Goal: Task Accomplishment & Management: Use online tool/utility

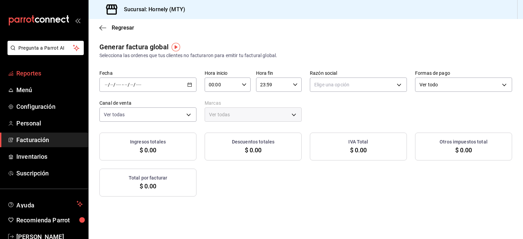
click at [41, 75] on span "Reportes" at bounding box center [49, 73] width 66 height 9
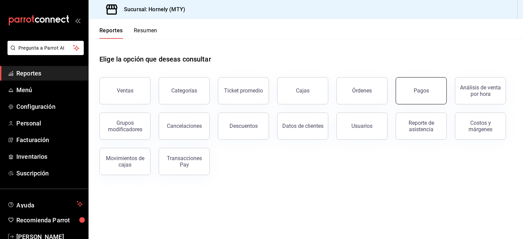
click at [428, 100] on button "Pagos" at bounding box center [420, 90] width 51 height 27
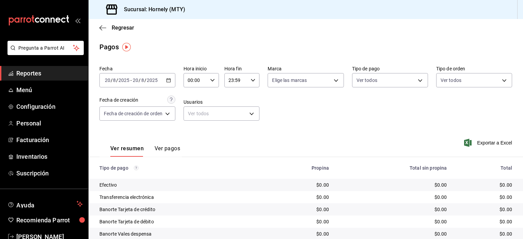
click at [163, 79] on div "[DATE] [DATE] - [DATE] [DATE]" at bounding box center [137, 80] width 76 height 14
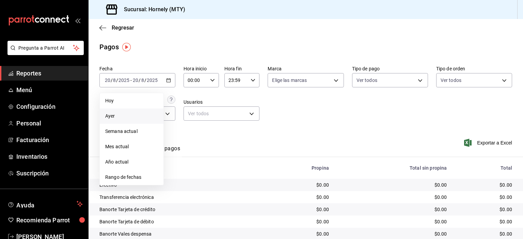
click at [113, 115] on span "Ayer" at bounding box center [131, 116] width 53 height 7
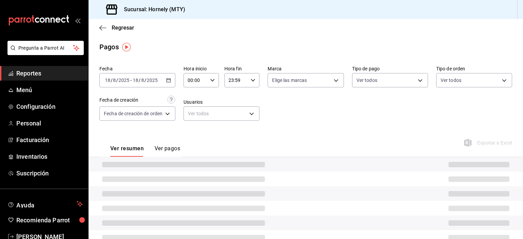
click at [161, 80] on div "[DATE] [DATE] - [DATE] [DATE]" at bounding box center [137, 80] width 76 height 14
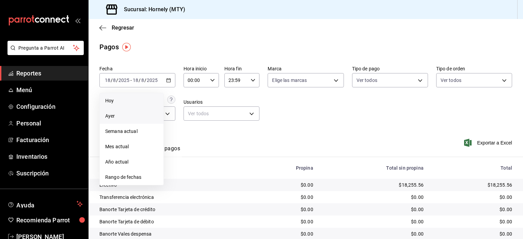
click at [144, 102] on span "Hoy" at bounding box center [131, 100] width 53 height 7
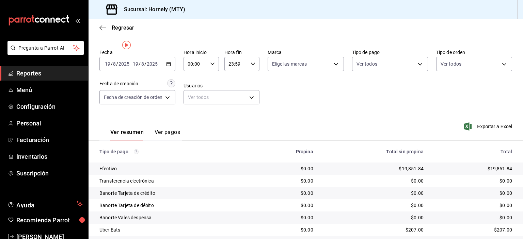
scroll to position [61, 0]
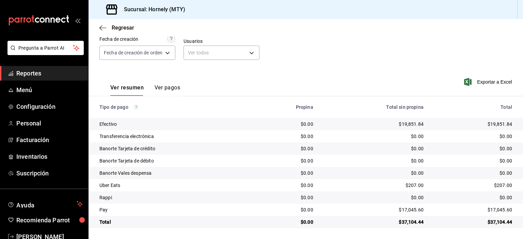
click at [490, 125] on div "$19,851.84" at bounding box center [473, 124] width 78 height 7
copy div "19,851.84"
click at [487, 209] on div "$17,045.60" at bounding box center [473, 210] width 78 height 7
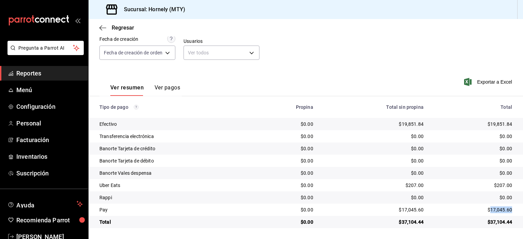
copy div "17,045.60"
click at [496, 186] on div "$207.00" at bounding box center [473, 185] width 78 height 7
copy div "207.00"
click at [499, 197] on div "$0.00" at bounding box center [473, 197] width 78 height 7
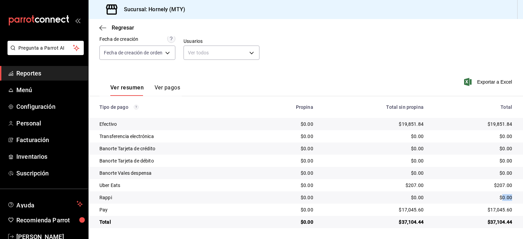
click at [499, 197] on div "$0.00" at bounding box center [473, 197] width 78 height 7
copy div "0.00"
click at [67, 69] on span "Reportes" at bounding box center [49, 73] width 66 height 9
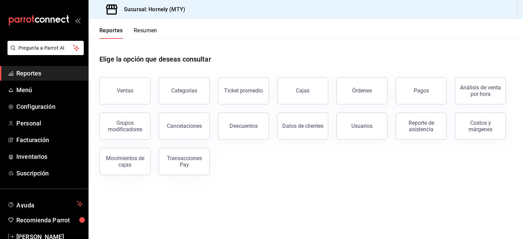
click at [377, 92] on button "Órdenes" at bounding box center [361, 90] width 51 height 27
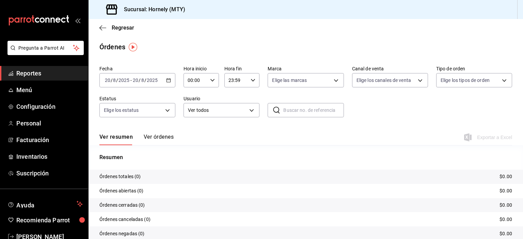
click at [135, 73] on div "[DATE] [DATE] - [DATE] [DATE]" at bounding box center [137, 80] width 76 height 14
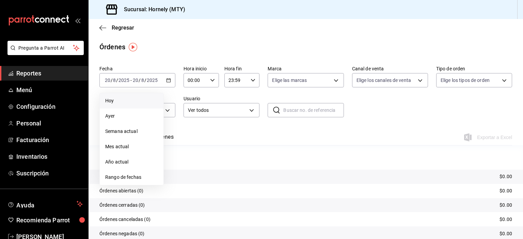
click at [133, 99] on span "Hoy" at bounding box center [131, 100] width 53 height 7
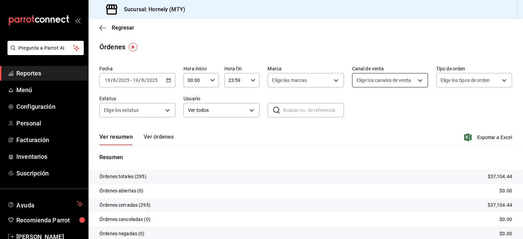
click at [391, 80] on body "Pregunta a Parrot AI Reportes Menú Configuración Personal Facturación Inventari…" at bounding box center [261, 119] width 523 height 239
click at [391, 80] on div at bounding box center [261, 119] width 523 height 239
click at [474, 109] on div "Fecha [DATE] [DATE] - [DATE] [DATE] Hora inicio 00:00 Hora inicio Hora fin 23:5…" at bounding box center [305, 94] width 412 height 63
click at [139, 175] on p "Órdenes totales (295)" at bounding box center [122, 176] width 47 height 7
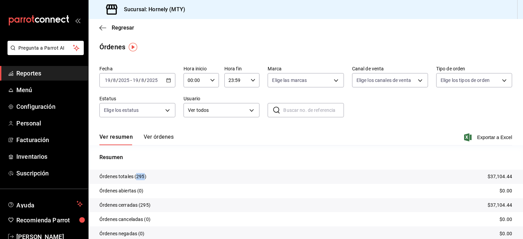
copy p "295"
click at [50, 78] on span "Reportes" at bounding box center [49, 73] width 66 height 9
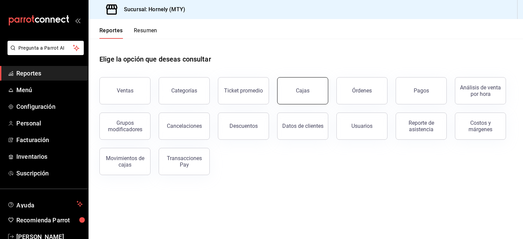
click at [311, 96] on button "Cajas" at bounding box center [302, 90] width 51 height 27
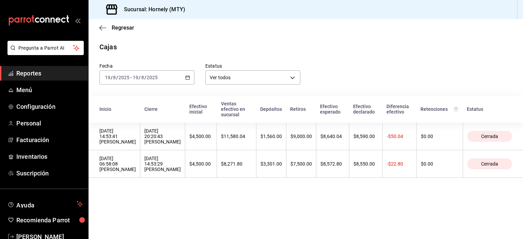
click at [44, 75] on span "Reportes" at bounding box center [49, 73] width 66 height 9
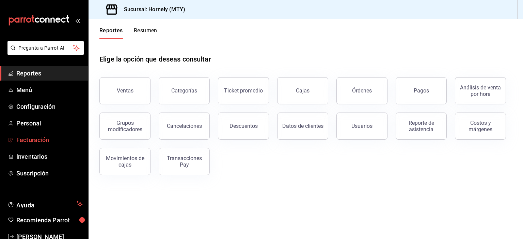
click at [62, 136] on span "Facturación" at bounding box center [49, 139] width 66 height 9
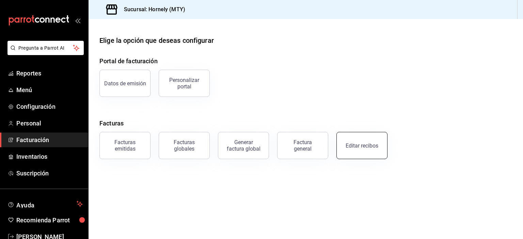
click at [357, 144] on div "Editar recibos" at bounding box center [361, 146] width 33 height 6
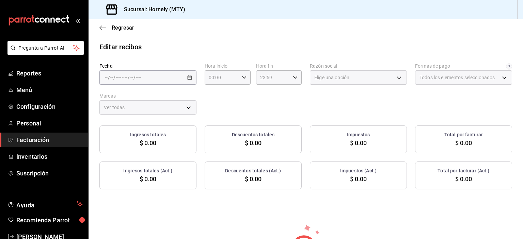
type input "fb0911c4-8c81-440c-afc8-d8364f99058a"
click at [160, 68] on label "Fecha" at bounding box center [147, 66] width 97 height 5
click at [163, 85] on div "Fecha / / - / / Hora inicio 00:00 Hora inicio Hora fin 23:59 Hora fin Razón soc…" at bounding box center [305, 89] width 412 height 52
click at [169, 80] on div "/ / - / /" at bounding box center [147, 77] width 97 height 14
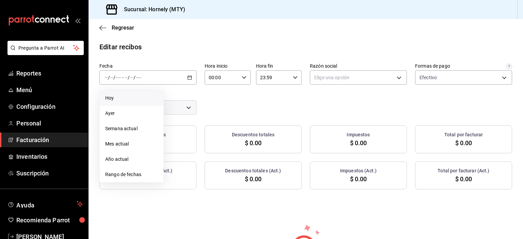
click at [159, 95] on li "Hoy" at bounding box center [132, 97] width 64 height 15
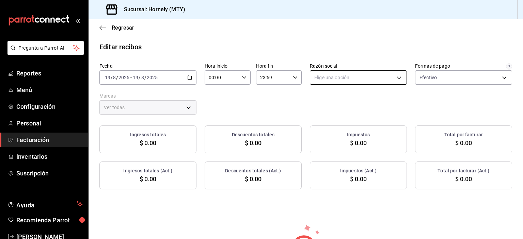
click at [331, 78] on body "Pregunta a Parrot AI Reportes Menú Configuración Personal Facturación Inventari…" at bounding box center [261, 119] width 523 height 239
click at [326, 113] on li "HORNELY PAN Y PASTELES" at bounding box center [354, 112] width 95 height 13
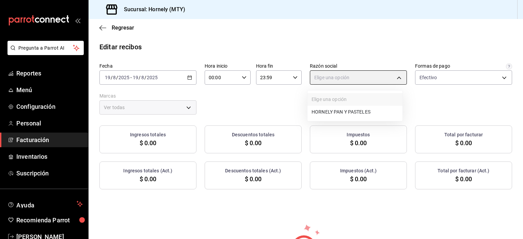
type input "b2cd780a-b572-4f60-9a57-482b6a6c9eaf"
type input "f940d65f-f315-40ad-96cd-36aca2dc56c6"
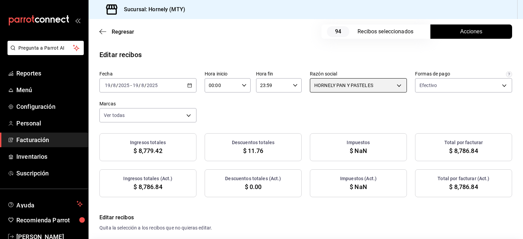
checkbox input "true"
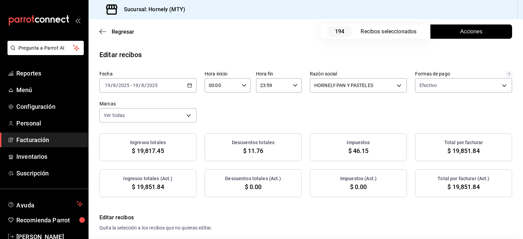
click at [234, 32] on div "Regresar 194 Recibos seleccionados Acciones" at bounding box center [305, 31] width 434 height 25
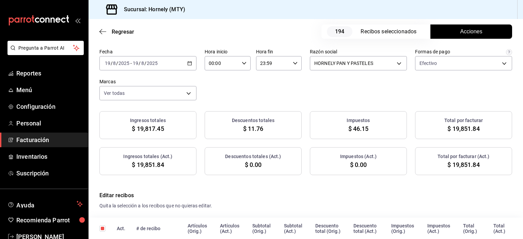
scroll to position [34, 0]
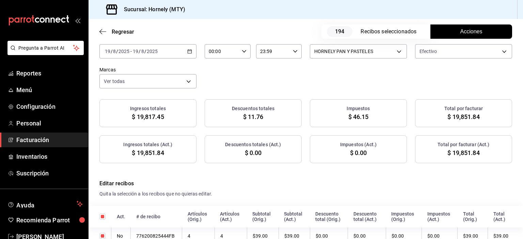
click at [448, 28] on button "Acciones" at bounding box center [471, 31] width 82 height 14
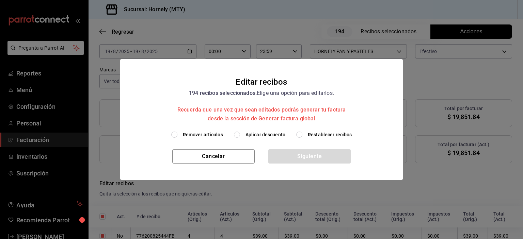
click at [245, 135] on label "Aplicar descuento" at bounding box center [259, 134] width 51 height 7
click at [240, 135] on input "Aplicar descuento" at bounding box center [237, 135] width 6 height 6
radio input "true"
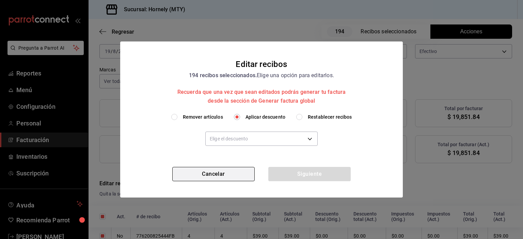
click at [224, 168] on button "Cancelar" at bounding box center [213, 174] width 82 height 14
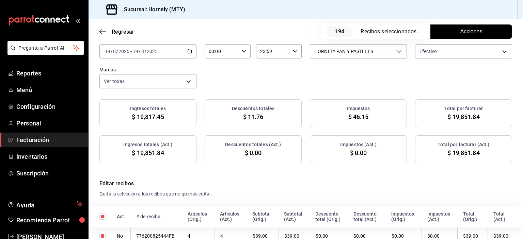
click at [451, 34] on button "Acciones" at bounding box center [471, 31] width 82 height 14
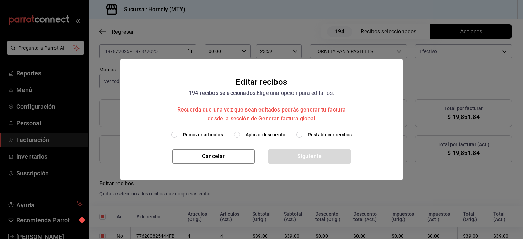
click at [269, 133] on span "Aplicar descuento" at bounding box center [265, 134] width 40 height 7
click at [240, 133] on input "Aplicar descuento" at bounding box center [237, 135] width 6 height 6
radio input "true"
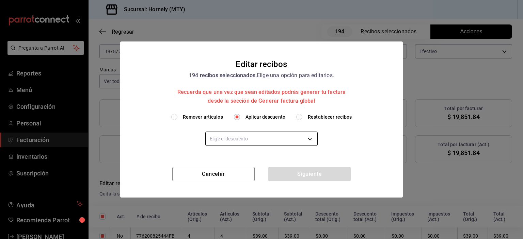
click at [268, 138] on body "Pregunta a Parrot AI Reportes Menú Configuración Personal Facturación Inventari…" at bounding box center [261, 119] width 523 height 239
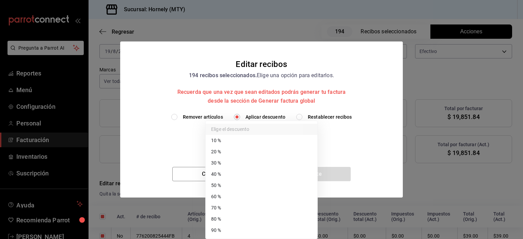
click at [265, 169] on li "40 %" at bounding box center [261, 174] width 112 height 11
type input "40"
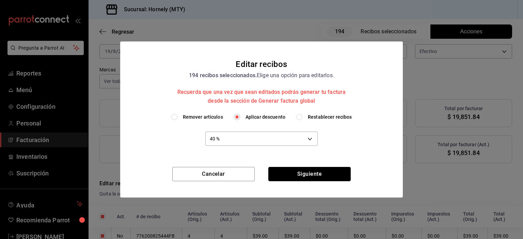
click at [294, 174] on button "Siguiente" at bounding box center [309, 174] width 82 height 14
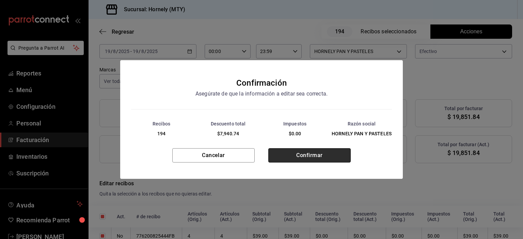
click at [318, 155] on button "Confirmar" at bounding box center [309, 155] width 82 height 14
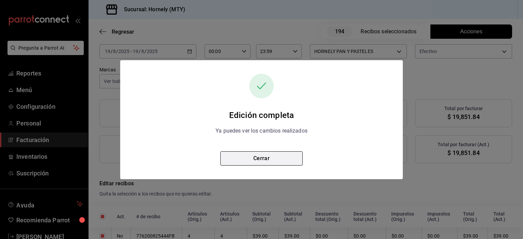
click at [280, 159] on button "Cerrar" at bounding box center [261, 158] width 82 height 14
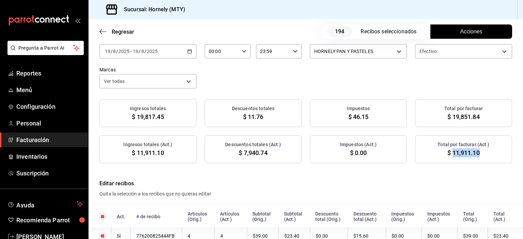
drag, startPoint x: 448, startPoint y: 151, endPoint x: 474, endPoint y: 151, distance: 25.9
click at [476, 150] on div "Total por facturar (Act.) $ 11,911.10" at bounding box center [463, 149] width 97 height 28
copy span "11,911.10"
drag, startPoint x: 242, startPoint y: 151, endPoint x: 277, endPoint y: 151, distance: 35.7
click at [277, 151] on div "Descuentos totales (Act.) $ 7,940.74" at bounding box center [252, 149] width 97 height 28
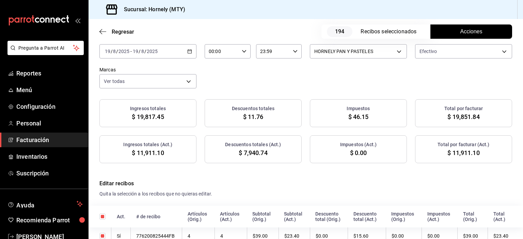
click at [245, 152] on span "$ 7,940.74" at bounding box center [252, 152] width 29 height 9
drag, startPoint x: 242, startPoint y: 152, endPoint x: 264, endPoint y: 149, distance: 22.2
click at [264, 149] on span "$ 7,940.74" at bounding box center [252, 152] width 29 height 9
copy span "7,940.74"
click at [392, 85] on div "Fecha [DATE] [DATE] - [DATE] [DATE] Hora inicio 00:00 Hora inicio Hora fin 23:5…" at bounding box center [305, 63] width 412 height 52
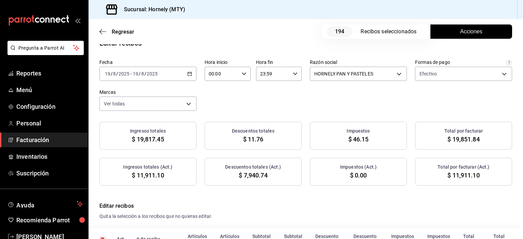
scroll to position [0, 0]
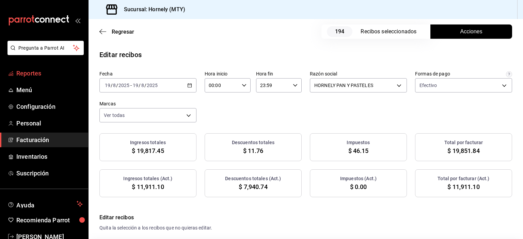
click at [55, 74] on span "Reportes" at bounding box center [49, 73] width 66 height 9
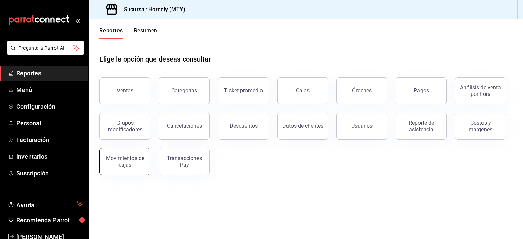
click at [129, 162] on div "Movimientos de cajas" at bounding box center [125, 161] width 42 height 13
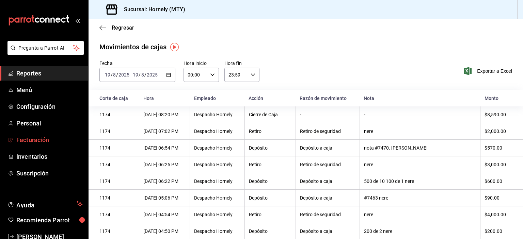
click at [71, 143] on span "Facturación" at bounding box center [49, 139] width 66 height 9
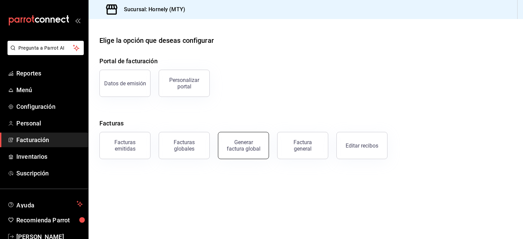
click at [256, 148] on div "Generar factura global" at bounding box center [243, 145] width 34 height 13
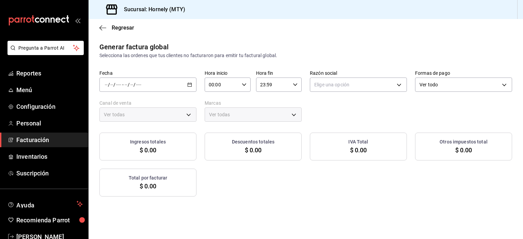
type input "PARROT,UBER_EATS,RAPPI,DIDI_FOOD,ONLINE"
click at [181, 86] on div "/ / - / /" at bounding box center [147, 85] width 97 height 14
click at [142, 108] on span "Rango de fechas" at bounding box center [131, 105] width 53 height 7
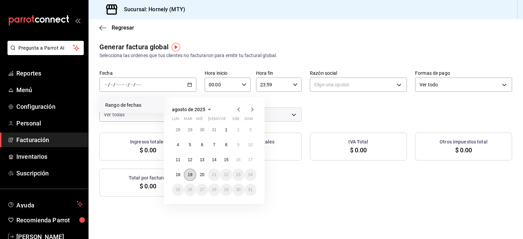
click at [191, 172] on abbr "19" at bounding box center [189, 174] width 4 height 5
click at [193, 177] on button "19" at bounding box center [190, 175] width 12 height 12
click at [193, 177] on div "Total por facturar $ 0.00" at bounding box center [147, 183] width 97 height 28
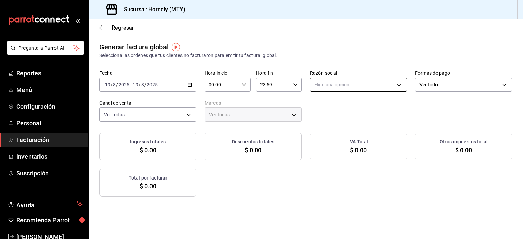
click at [393, 91] on body "Pregunta a Parrot AI Reportes Menú Configuración Personal Facturación Inventari…" at bounding box center [261, 119] width 523 height 239
click at [378, 117] on li "HORNELY PAN Y PASTELES" at bounding box center [354, 119] width 95 height 13
type input "b2cd780a-b572-4f60-9a57-482b6a6c9eaf"
type input "f940d65f-f315-40ad-96cd-36aca2dc56c6"
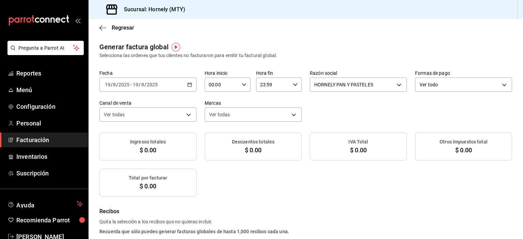
checkbox input "true"
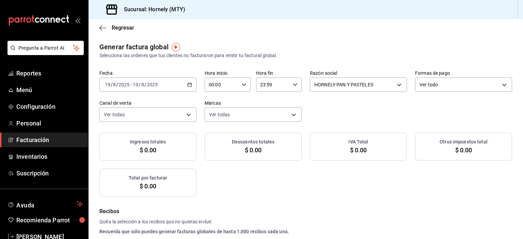
checkbox input "true"
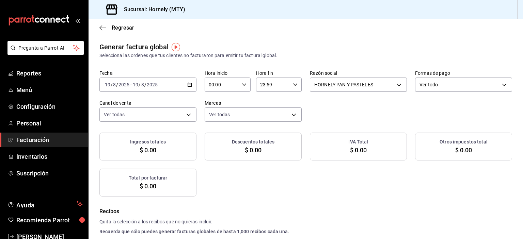
checkbox input "true"
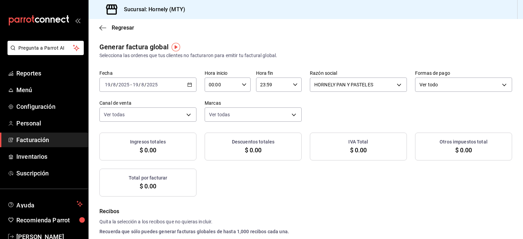
checkbox input "true"
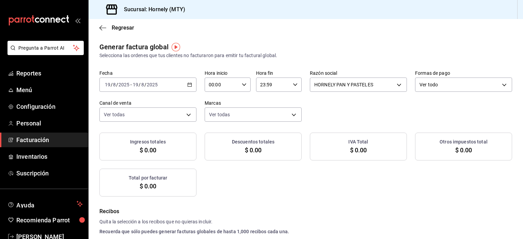
checkbox input "true"
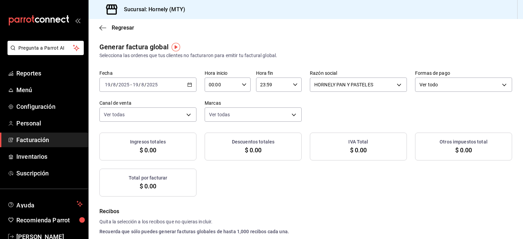
checkbox input "true"
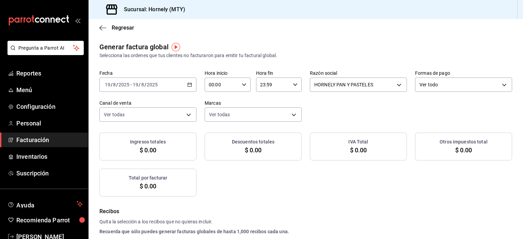
checkbox input "true"
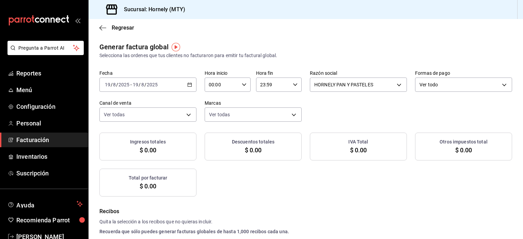
checkbox input "true"
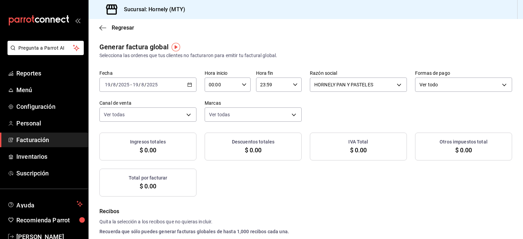
checkbox input "true"
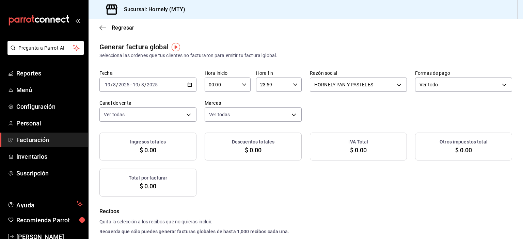
checkbox input "true"
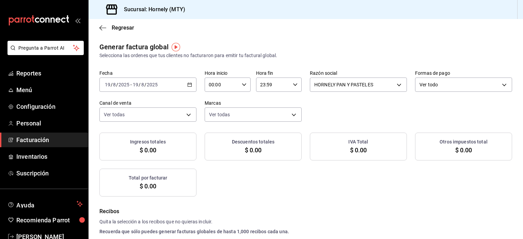
checkbox input "true"
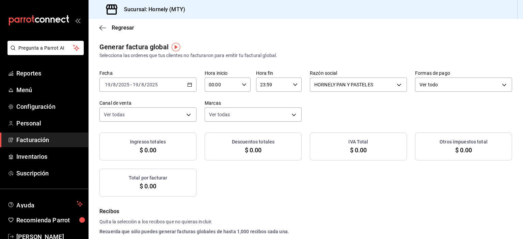
checkbox input "true"
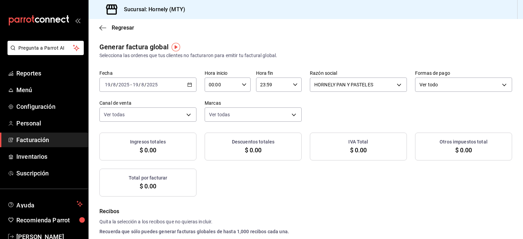
checkbox input "true"
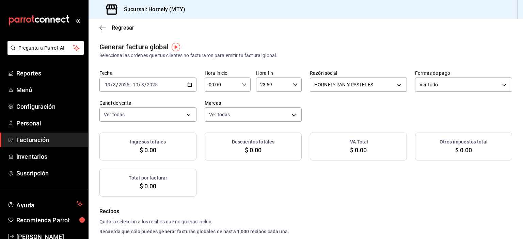
checkbox input "true"
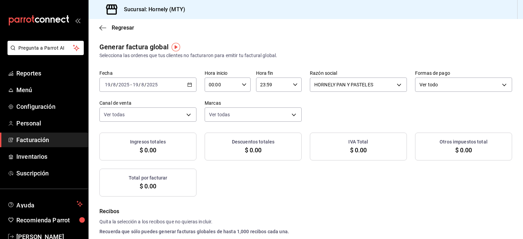
checkbox input "true"
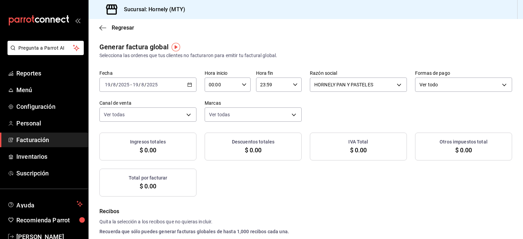
checkbox input "true"
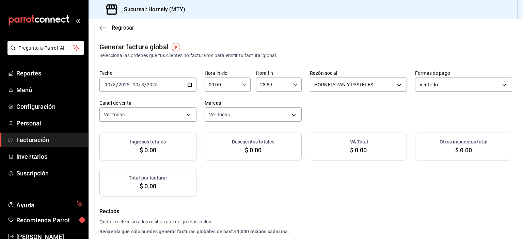
checkbox input "true"
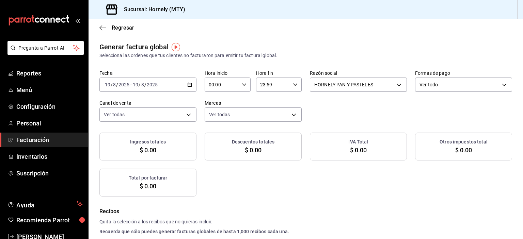
checkbox input "true"
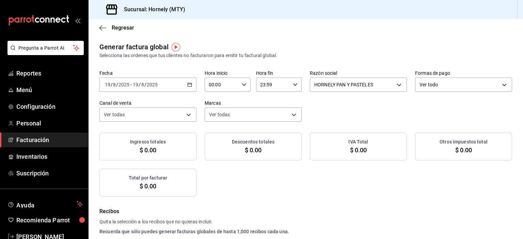
checkbox input "true"
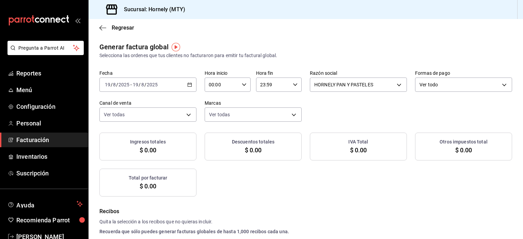
checkbox input "true"
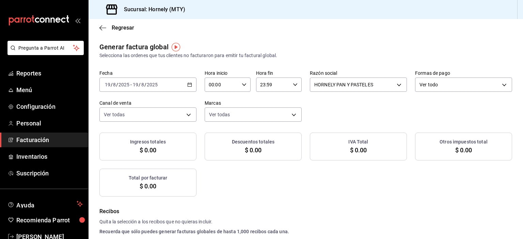
checkbox input "true"
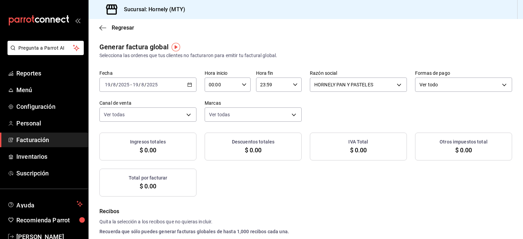
checkbox input "true"
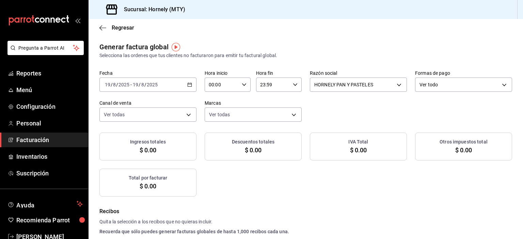
checkbox input "true"
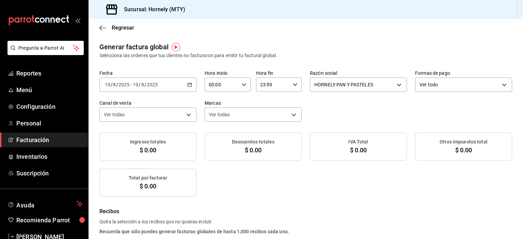
checkbox input "true"
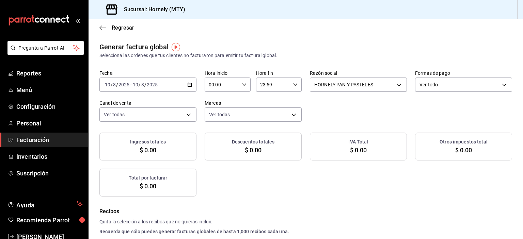
checkbox input "true"
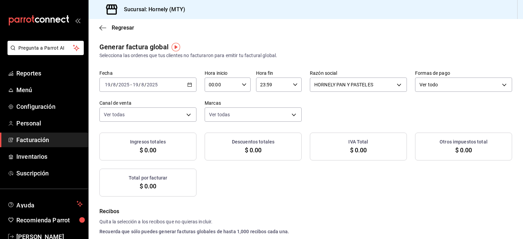
checkbox input "true"
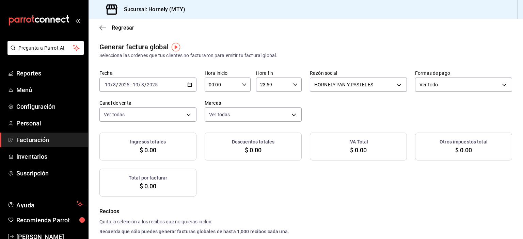
checkbox input "true"
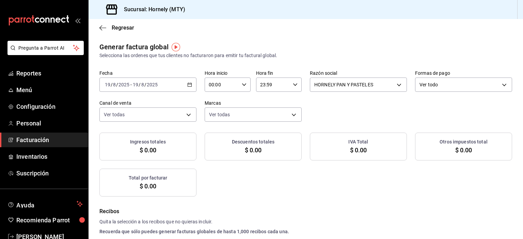
checkbox input "true"
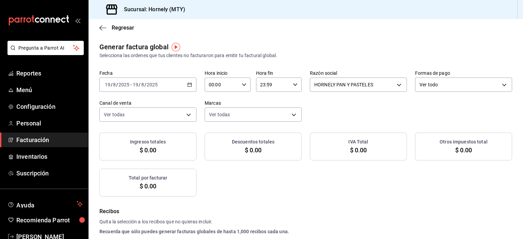
checkbox input "true"
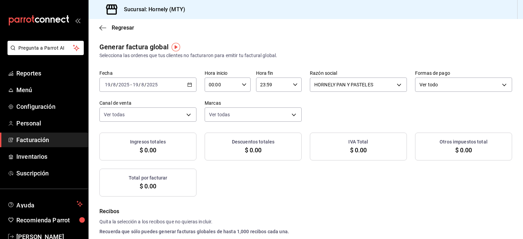
checkbox input "true"
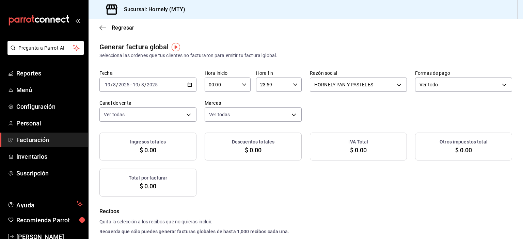
checkbox input "true"
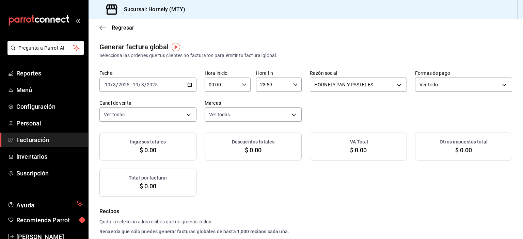
checkbox input "true"
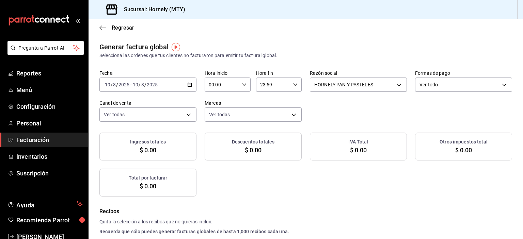
checkbox input "true"
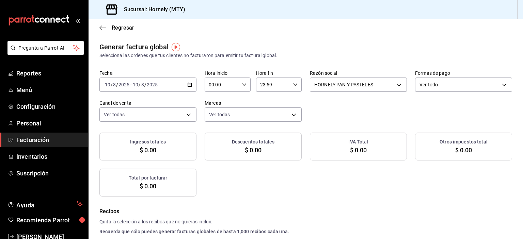
checkbox input "true"
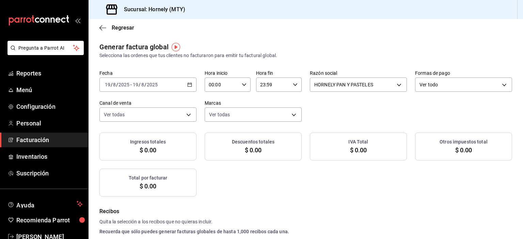
checkbox input "true"
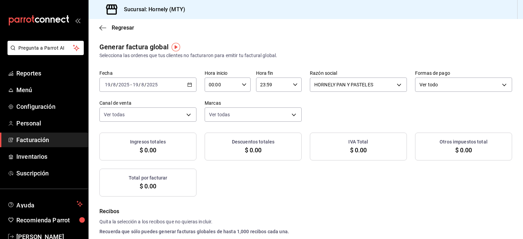
checkbox input "true"
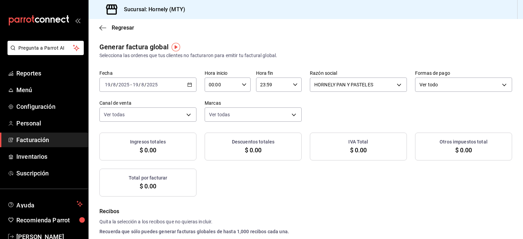
checkbox input "true"
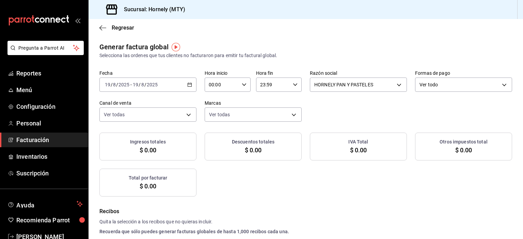
checkbox input "true"
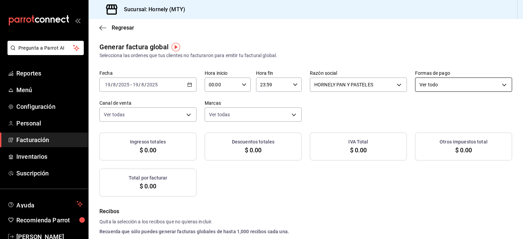
click at [433, 89] on body "Pregunta a Parrot AI Reportes Menú Configuración Personal Facturación Inventari…" at bounding box center [261, 119] width 523 height 239
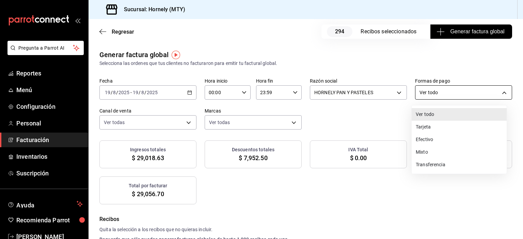
click at [434, 86] on div at bounding box center [261, 119] width 523 height 239
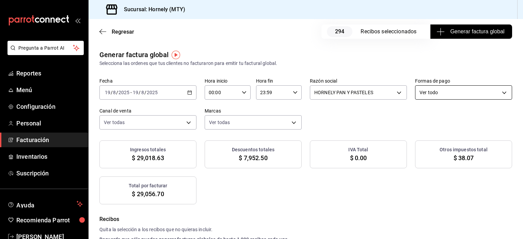
click at [440, 92] on body "Pregunta a Parrot AI Reportes Menú Configuración Personal Facturación Inventari…" at bounding box center [261, 119] width 523 height 239
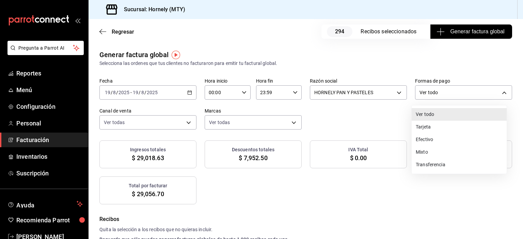
click at [423, 139] on li "Efectivo" at bounding box center [458, 139] width 95 height 13
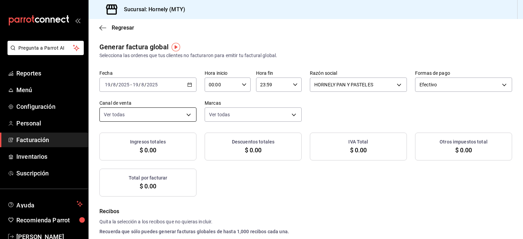
click at [176, 118] on body "Pregunta a Parrot AI Reportes Menú Configuración Personal Facturación Inventari…" at bounding box center [261, 119] width 523 height 239
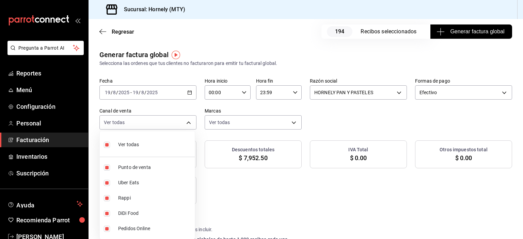
click at [147, 148] on li "Ver todas" at bounding box center [147, 144] width 95 height 20
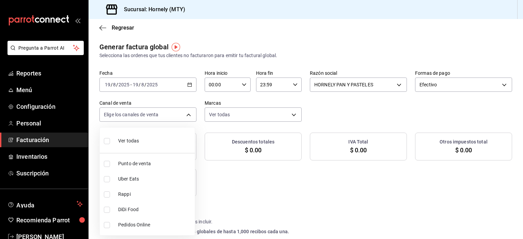
click at [133, 164] on span "Punto de venta" at bounding box center [155, 163] width 74 height 7
click at [302, 197] on div at bounding box center [261, 119] width 523 height 239
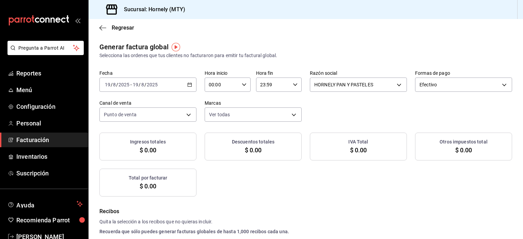
click at [310, 200] on div at bounding box center [261, 119] width 523 height 239
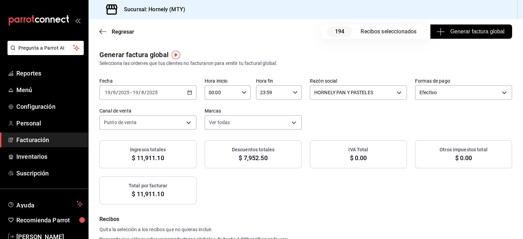
click at [472, 31] on span "Generar factura global" at bounding box center [471, 32] width 66 height 8
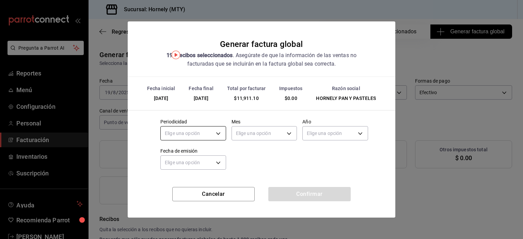
click at [214, 132] on body "Pregunta a Parrot AI Reportes Menú Configuración Personal Facturación Inventari…" at bounding box center [261, 119] width 523 height 239
click at [194, 154] on li "Diario" at bounding box center [193, 154] width 65 height 11
click at [274, 134] on body "Pregunta a Parrot AI Reportes Menú Configuración Personal Facturación Inventari…" at bounding box center [261, 119] width 523 height 239
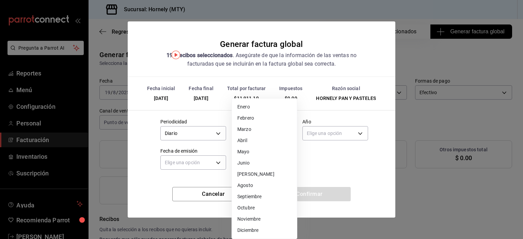
click at [269, 186] on li "Agosto" at bounding box center [264, 185] width 65 height 11
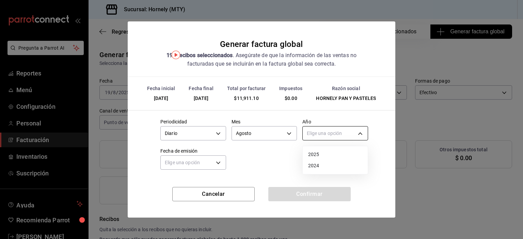
click at [336, 135] on body "Pregunta a Parrot AI Reportes Menú Configuración Personal Facturación Inventari…" at bounding box center [261, 119] width 523 height 239
click at [329, 154] on li "2025" at bounding box center [334, 154] width 65 height 11
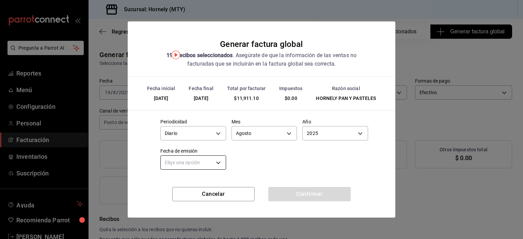
click at [222, 162] on body "Pregunta a Parrot AI Reportes Menú Configuración Personal Facturación Inventari…" at bounding box center [261, 119] width 523 height 239
click at [211, 191] on li "Ayer" at bounding box center [193, 194] width 65 height 11
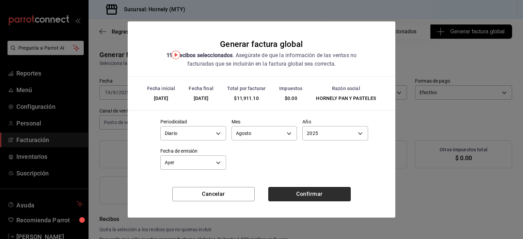
click at [287, 194] on button "Confirmar" at bounding box center [309, 194] width 82 height 14
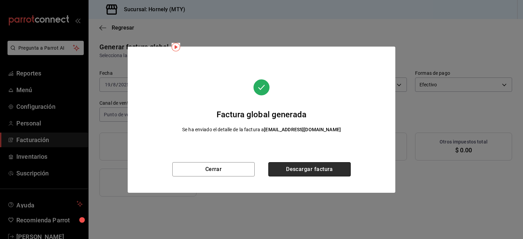
click at [301, 175] on button "Descargar factura" at bounding box center [309, 169] width 82 height 14
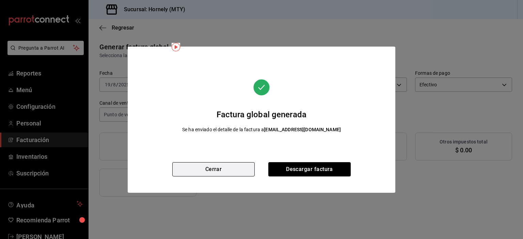
click at [203, 167] on button "Cerrar" at bounding box center [213, 169] width 82 height 14
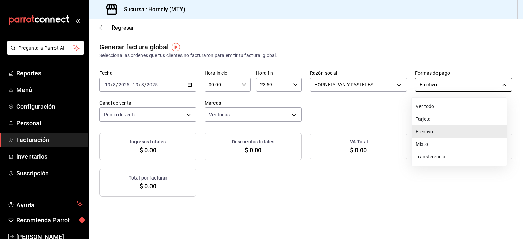
click at [477, 91] on body "Pregunta a Parrot AI Reportes Menú Configuración Personal Facturación Inventari…" at bounding box center [261, 119] width 523 height 239
click at [456, 121] on li "Tarjeta" at bounding box center [458, 119] width 95 height 13
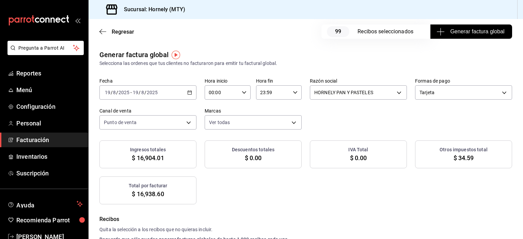
click at [453, 38] on button "Generar factura global" at bounding box center [471, 31] width 82 height 14
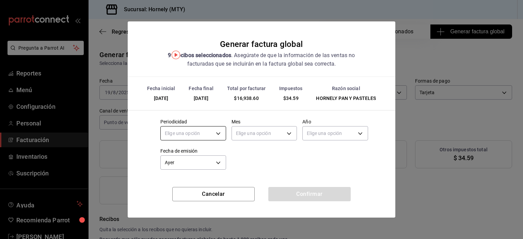
click at [210, 130] on body "Pregunta a Parrot AI Reportes Menú Configuración Personal Facturación Inventari…" at bounding box center [261, 119] width 523 height 239
click at [203, 155] on li "Diario" at bounding box center [193, 154] width 65 height 11
click at [246, 137] on body "Pregunta a Parrot AI Reportes Menú Configuración Personal Facturación Inventari…" at bounding box center [261, 119] width 523 height 239
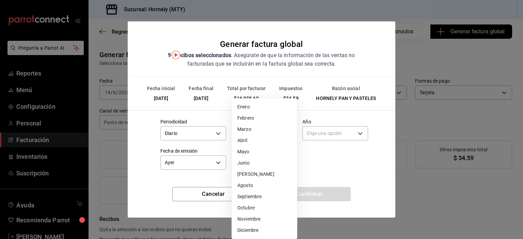
click at [259, 187] on li "Agosto" at bounding box center [264, 185] width 65 height 11
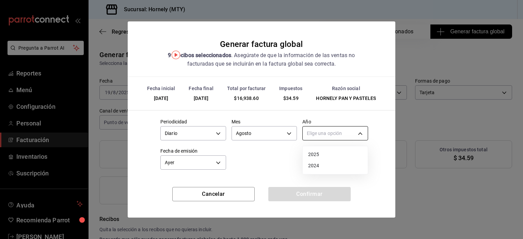
click at [338, 136] on body "Pregunta a Parrot AI Reportes Menú Configuración Personal Facturación Inventari…" at bounding box center [261, 119] width 523 height 239
click at [332, 158] on li "2025" at bounding box center [334, 154] width 65 height 11
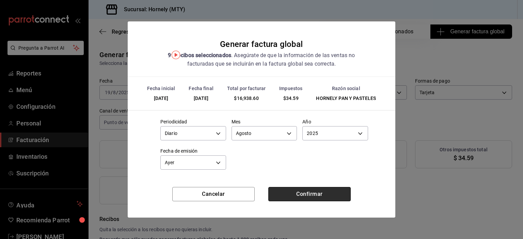
click at [311, 191] on button "Confirmar" at bounding box center [309, 194] width 82 height 14
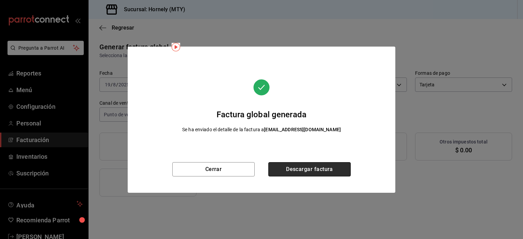
click at [339, 174] on button "Descargar factura" at bounding box center [309, 169] width 82 height 14
